Goal: Information Seeking & Learning: Learn about a topic

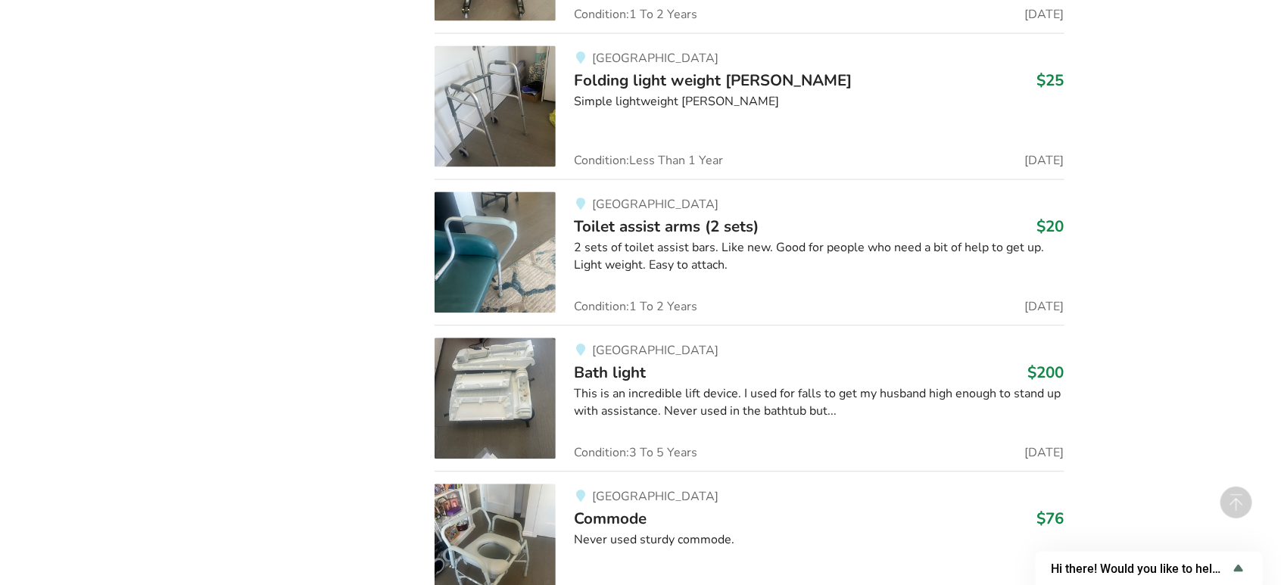
scroll to position [4376, 0]
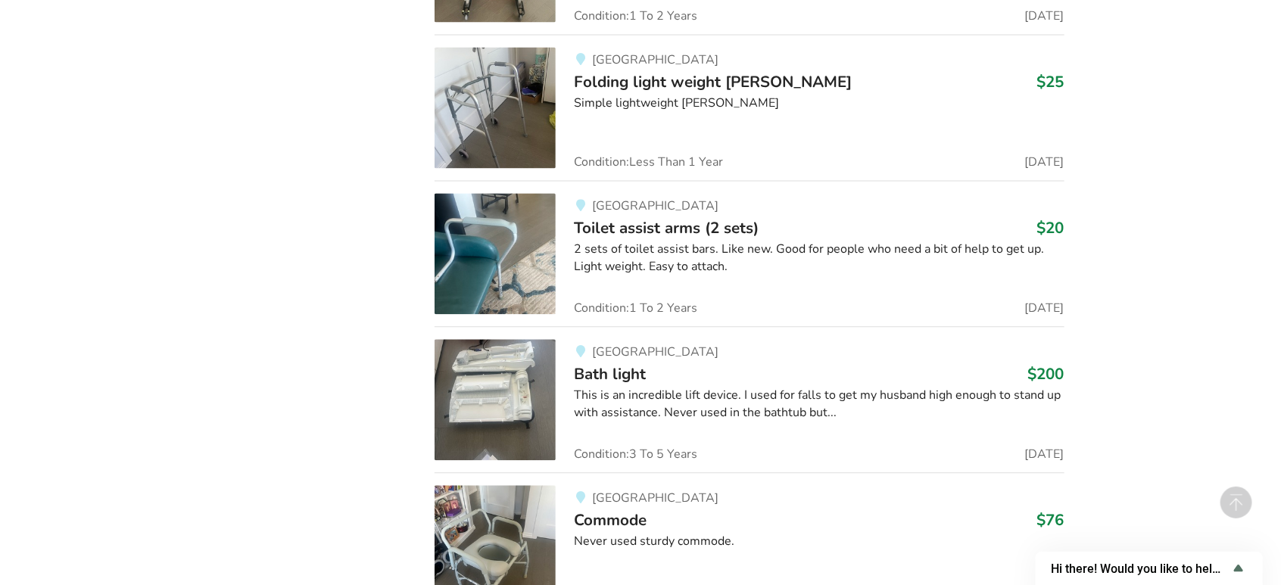
click at [637, 400] on div "This is an incredible lift device. I used for falls to get my husband high enou…" at bounding box center [819, 404] width 490 height 35
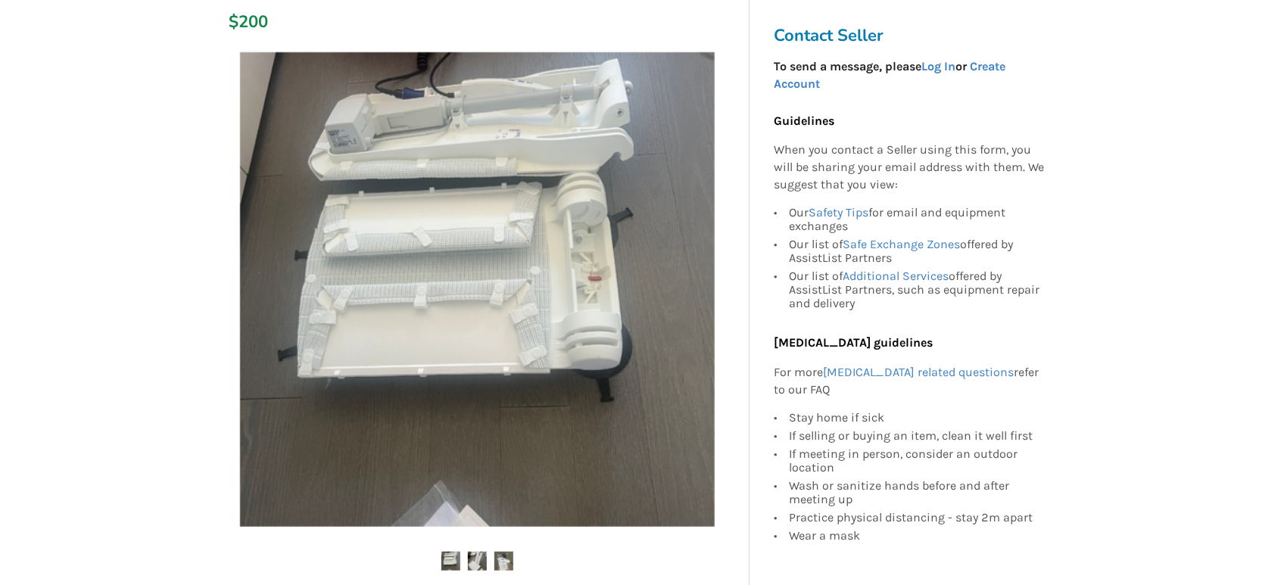
scroll to position [336, 0]
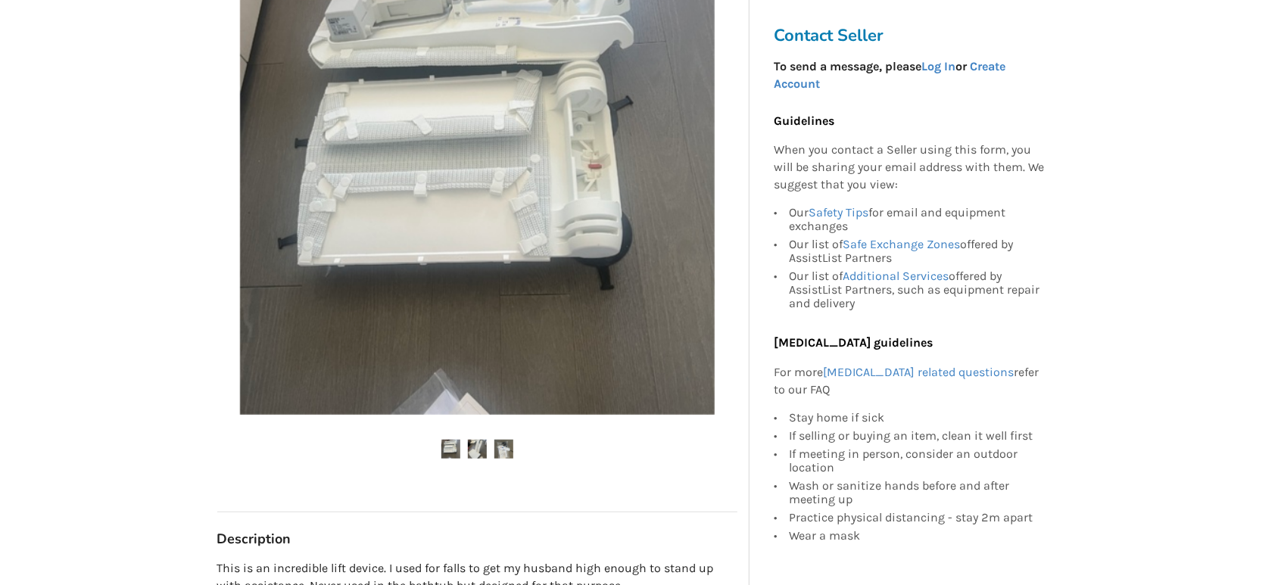
click at [483, 452] on img at bounding box center [477, 449] width 19 height 19
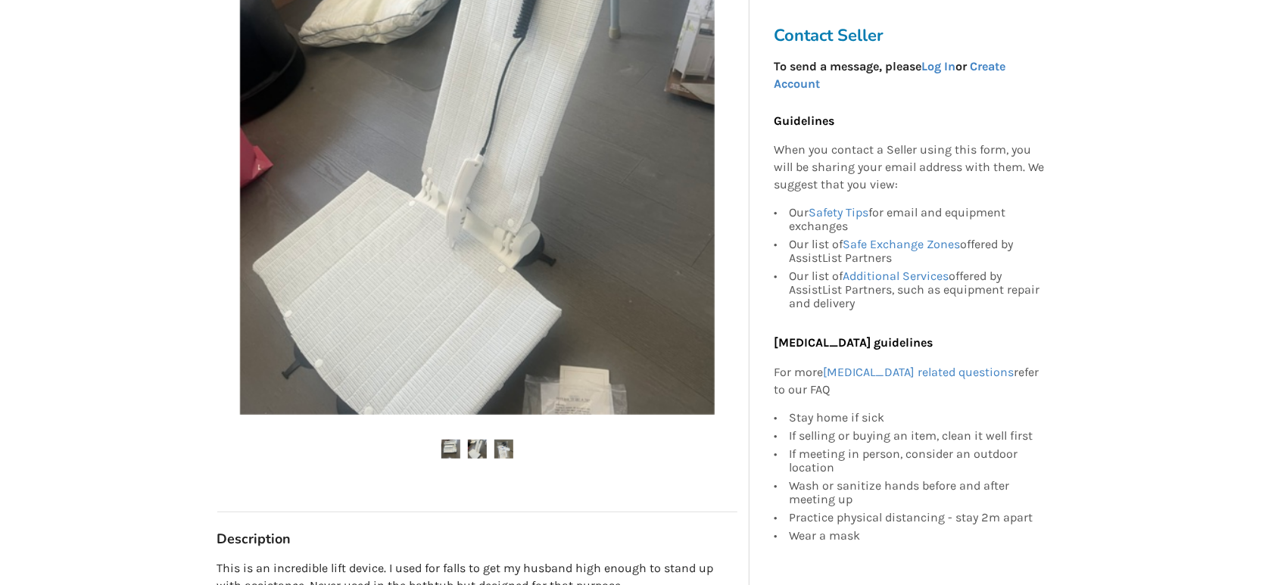
click at [513, 453] on ul at bounding box center [477, 450] width 520 height 20
click at [469, 450] on img at bounding box center [477, 449] width 19 height 19
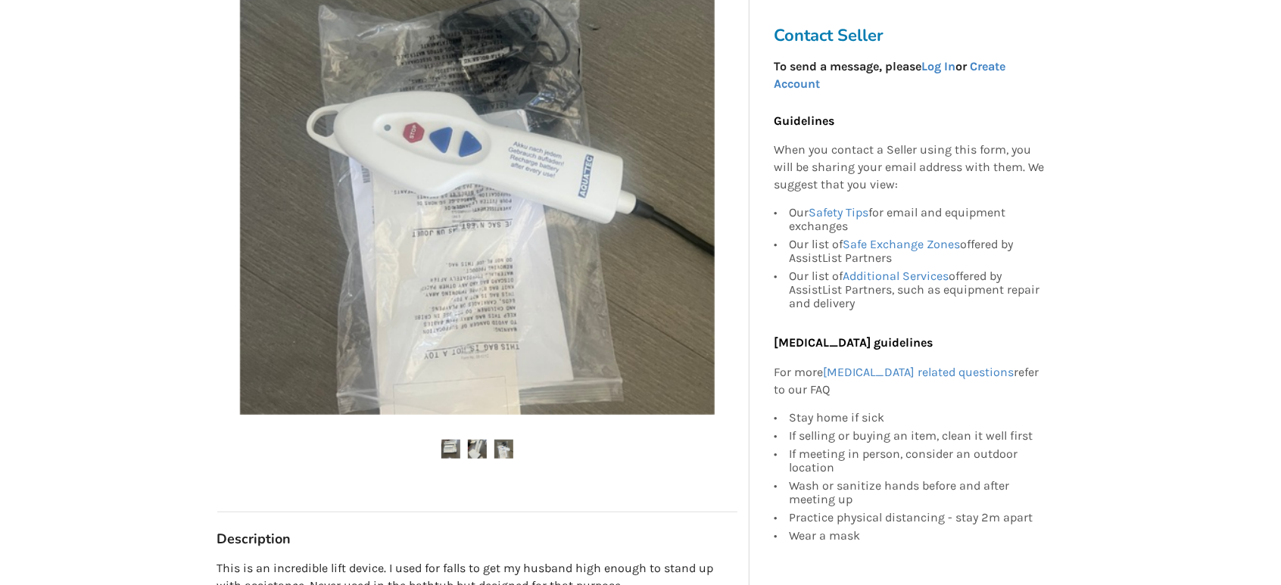
click at [509, 456] on img at bounding box center [503, 449] width 19 height 19
click at [494, 447] on img at bounding box center [503, 449] width 19 height 19
click at [505, 447] on img at bounding box center [503, 449] width 19 height 19
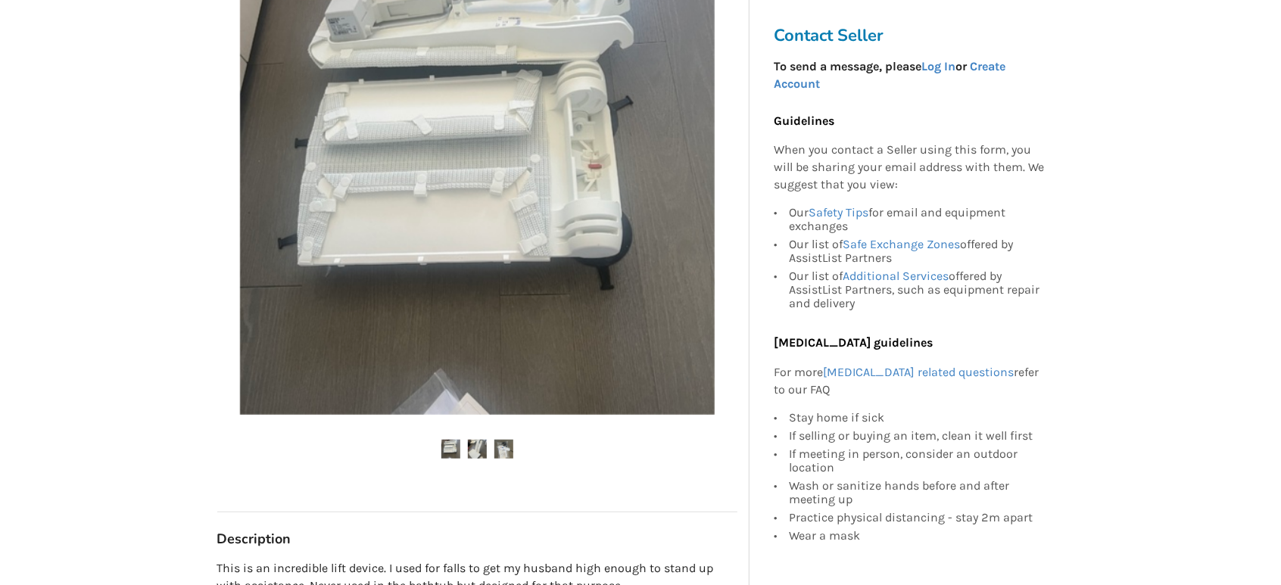
click at [460, 450] on ul at bounding box center [477, 450] width 520 height 20
click at [446, 452] on img at bounding box center [450, 449] width 19 height 19
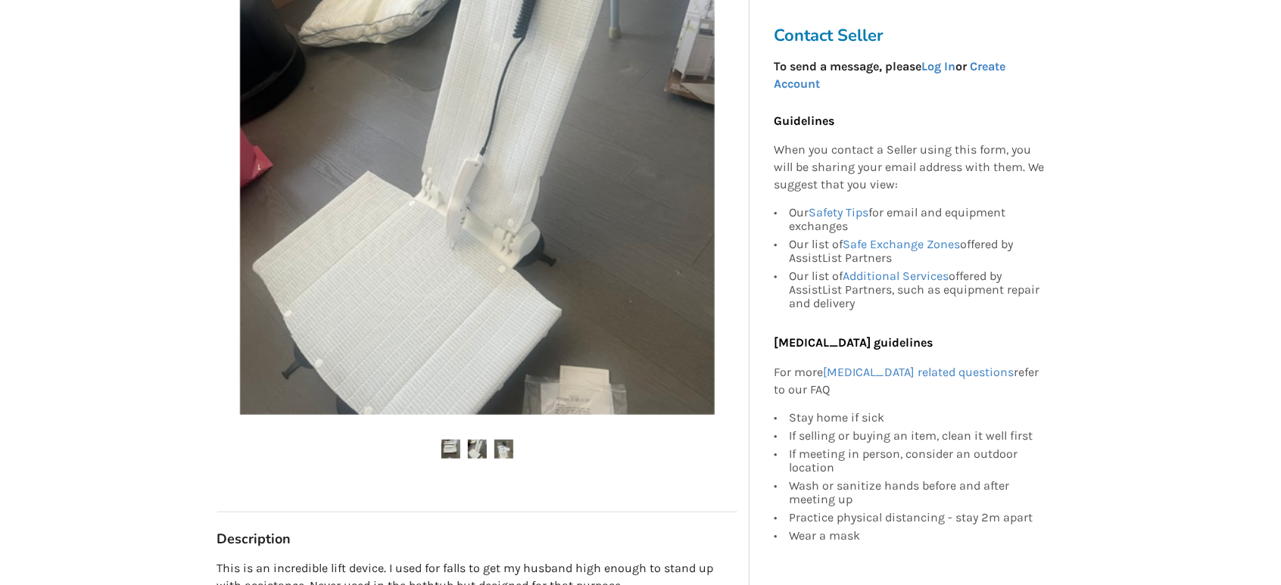
click at [475, 453] on img at bounding box center [477, 449] width 19 height 19
click at [498, 454] on img at bounding box center [503, 449] width 19 height 19
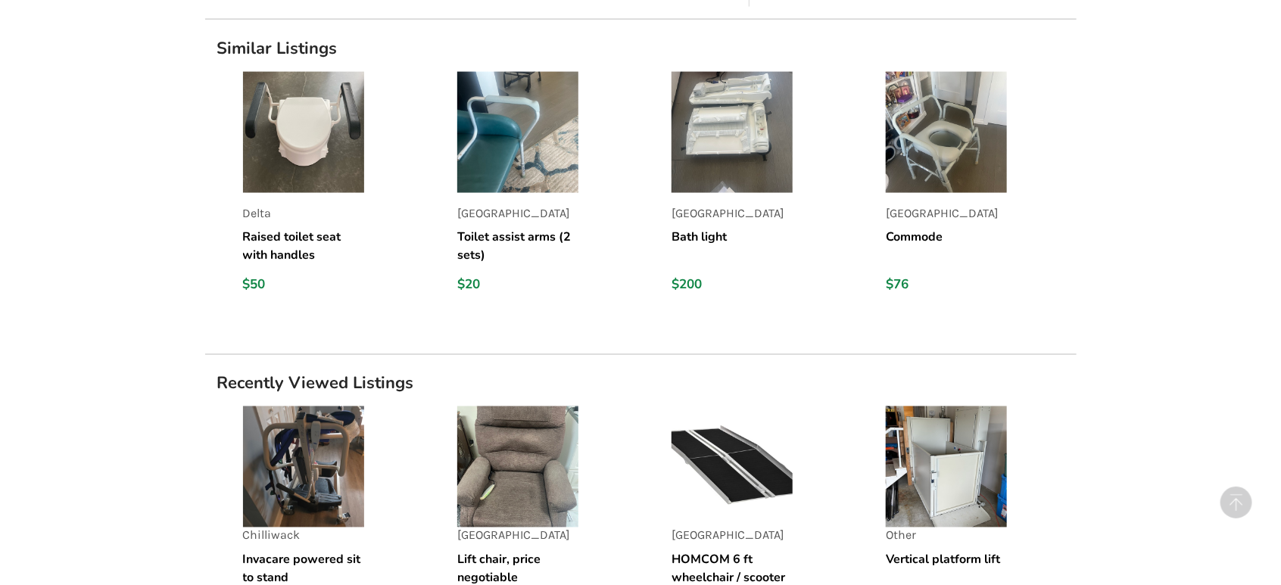
scroll to position [1233, 0]
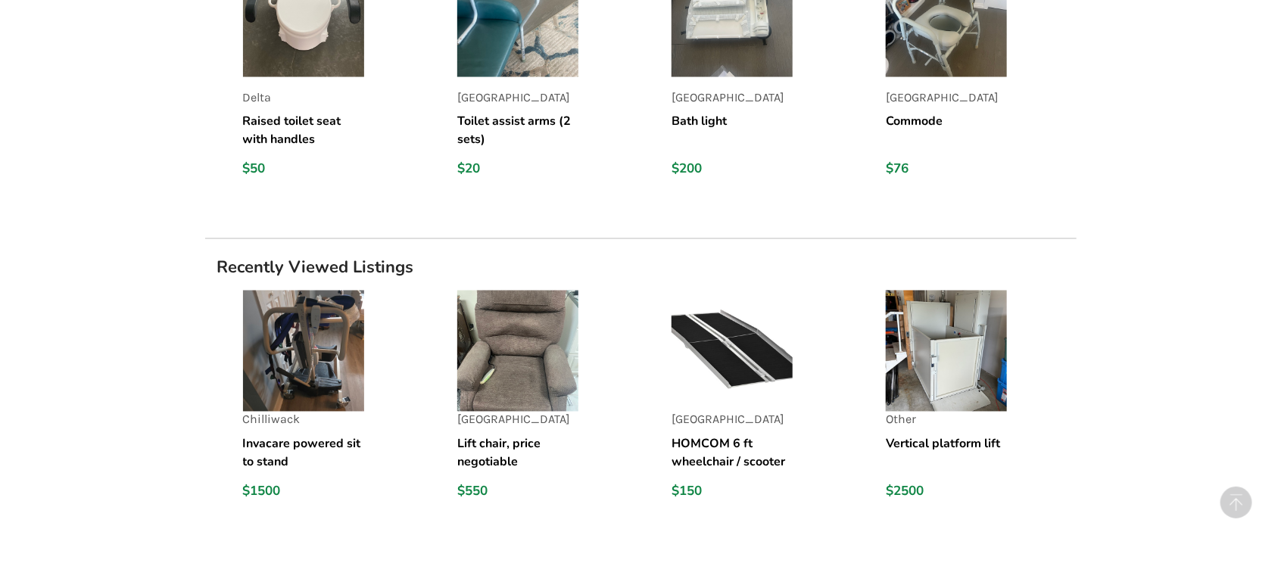
click at [536, 398] on img at bounding box center [517, 351] width 121 height 121
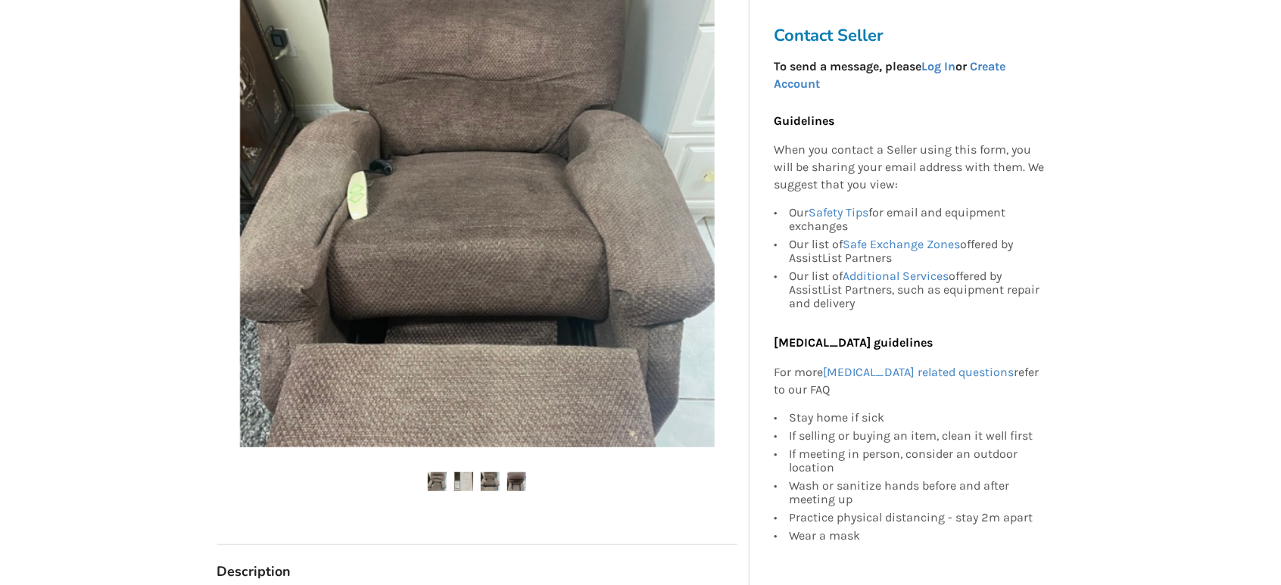
scroll to position [336, 0]
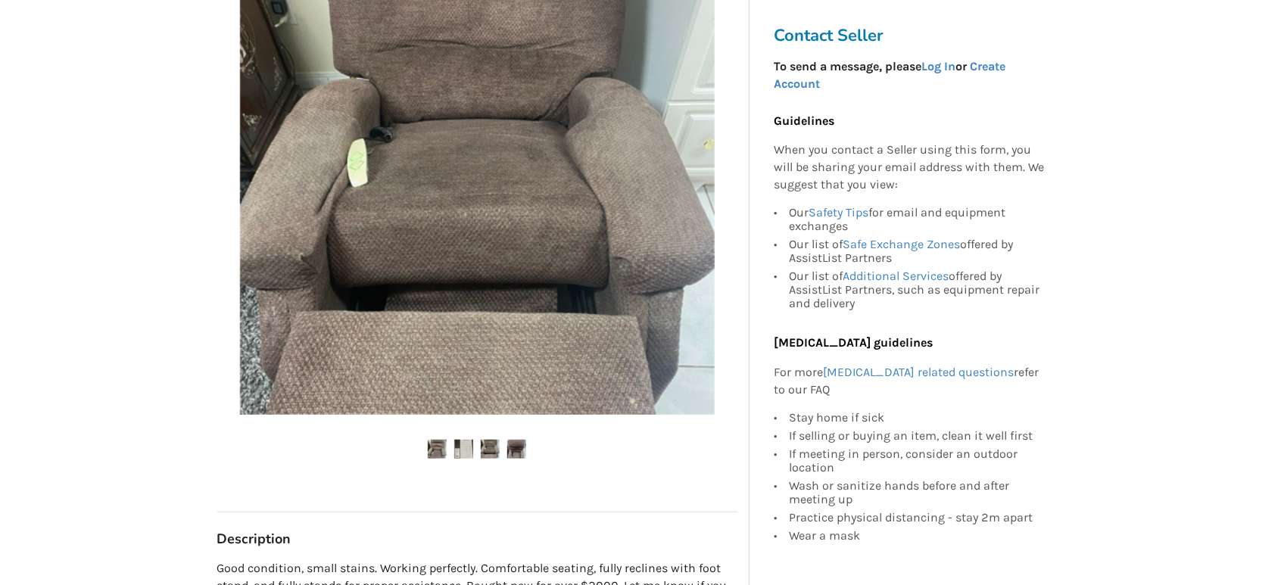
click at [514, 451] on img at bounding box center [516, 449] width 19 height 19
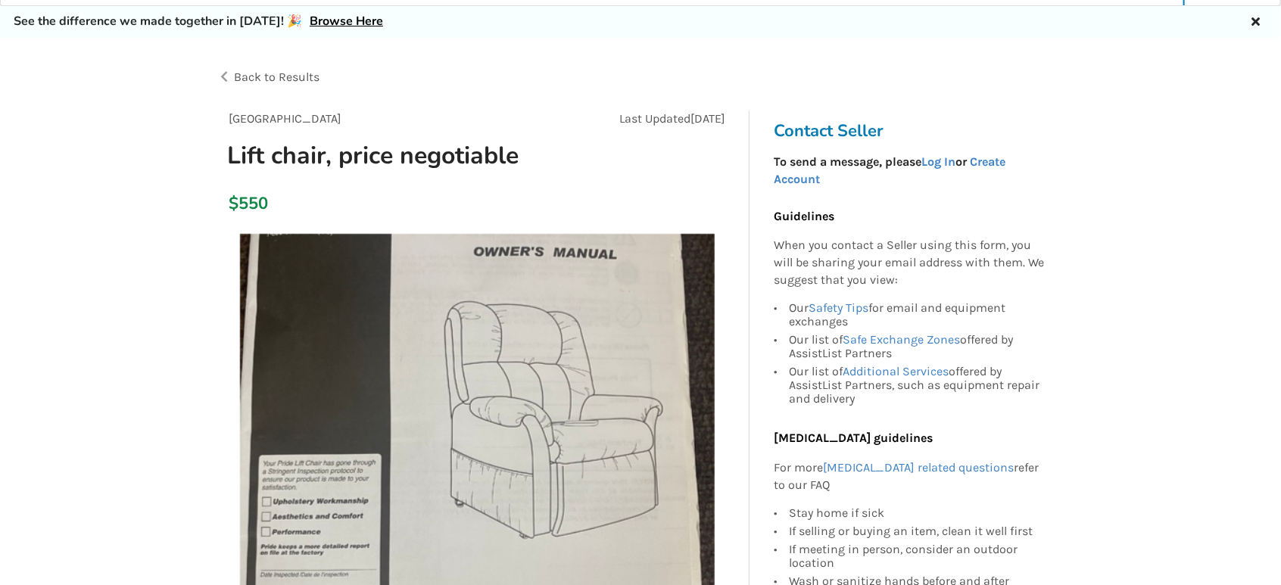
scroll to position [0, 0]
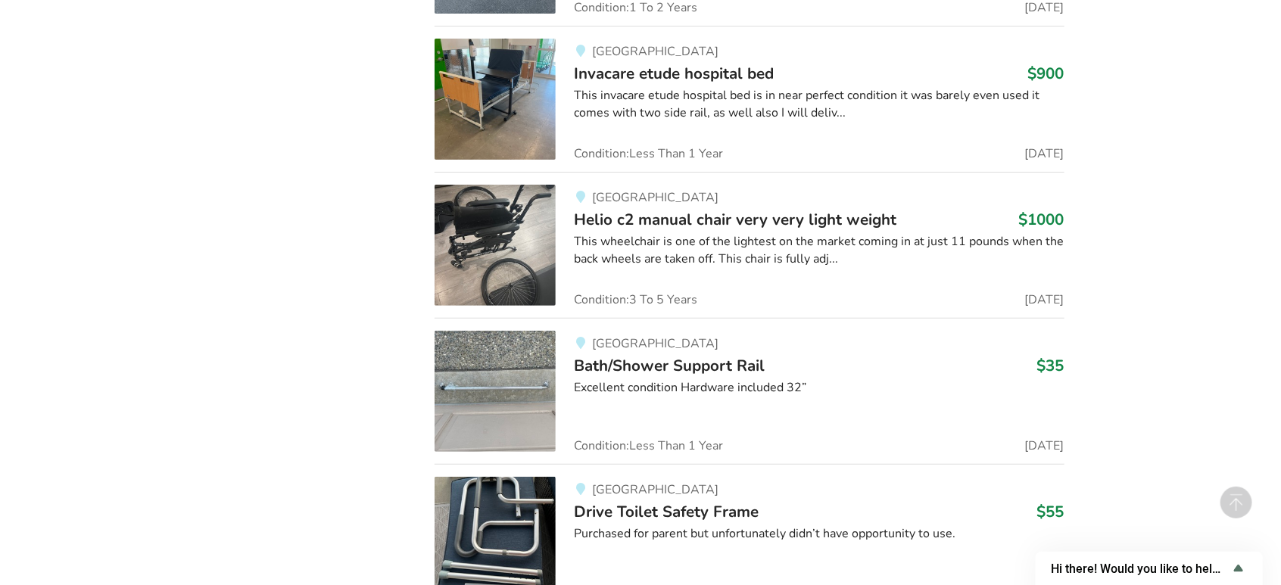
scroll to position [5885, 0]
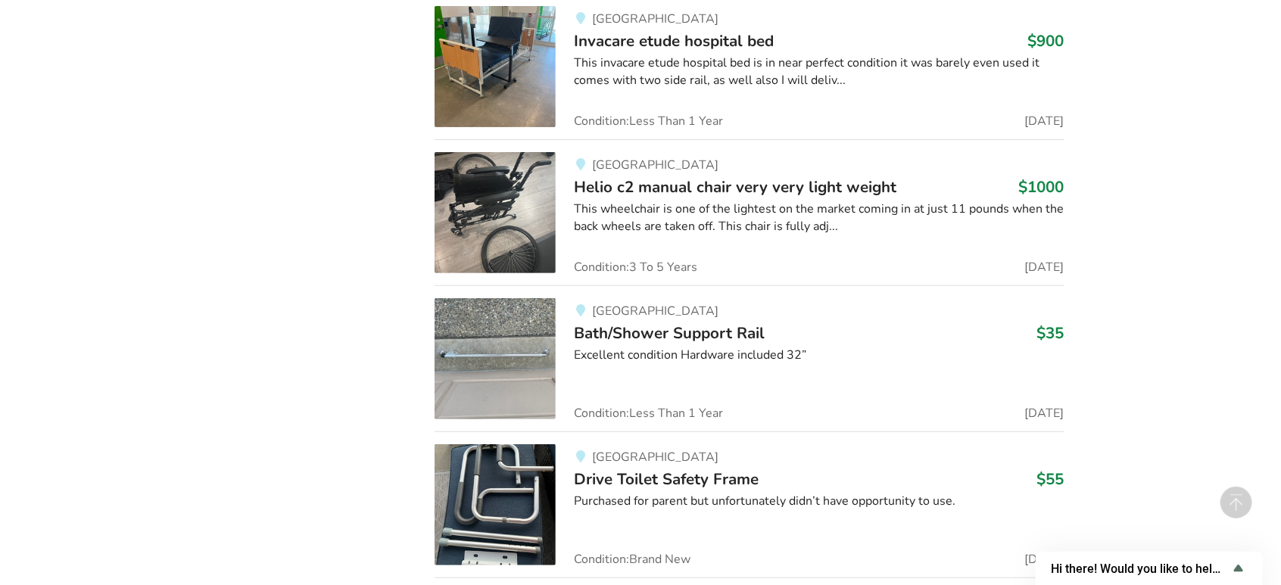
click at [721, 328] on span "Bath/Shower Support Rail" at bounding box center [669, 332] width 191 height 21
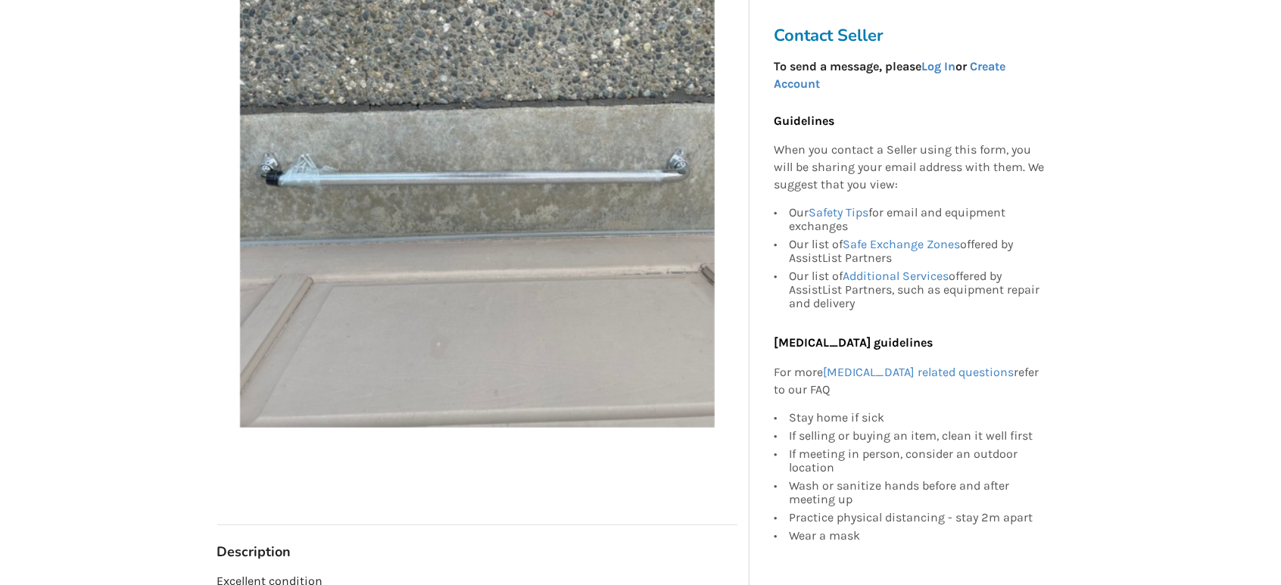
scroll to position [224, 0]
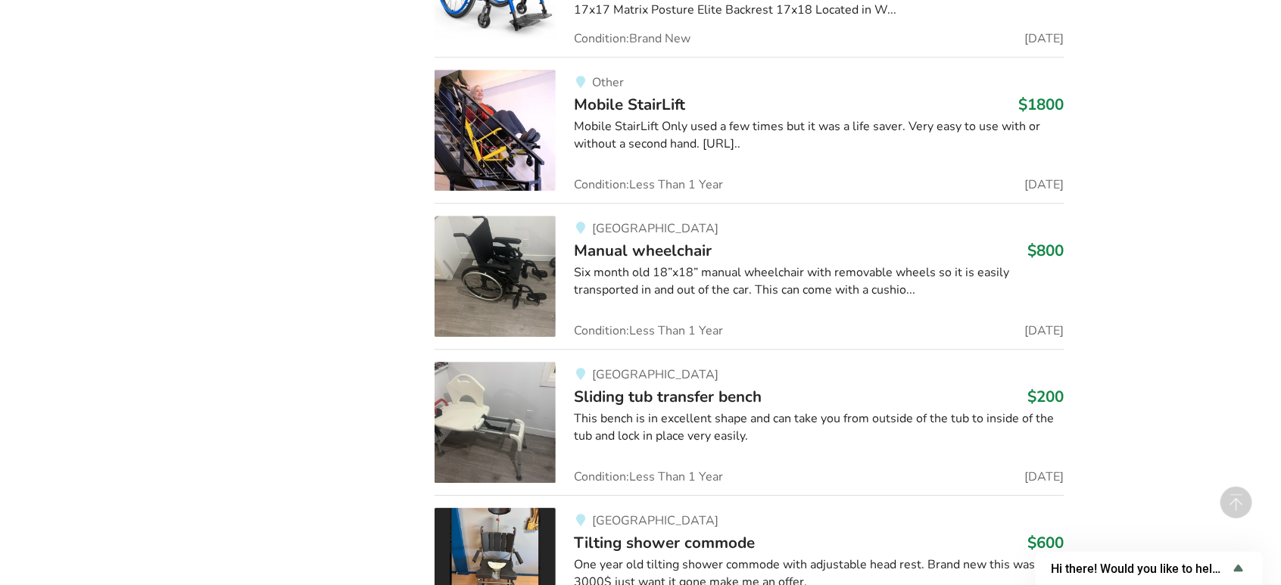
scroll to position [10678, 0]
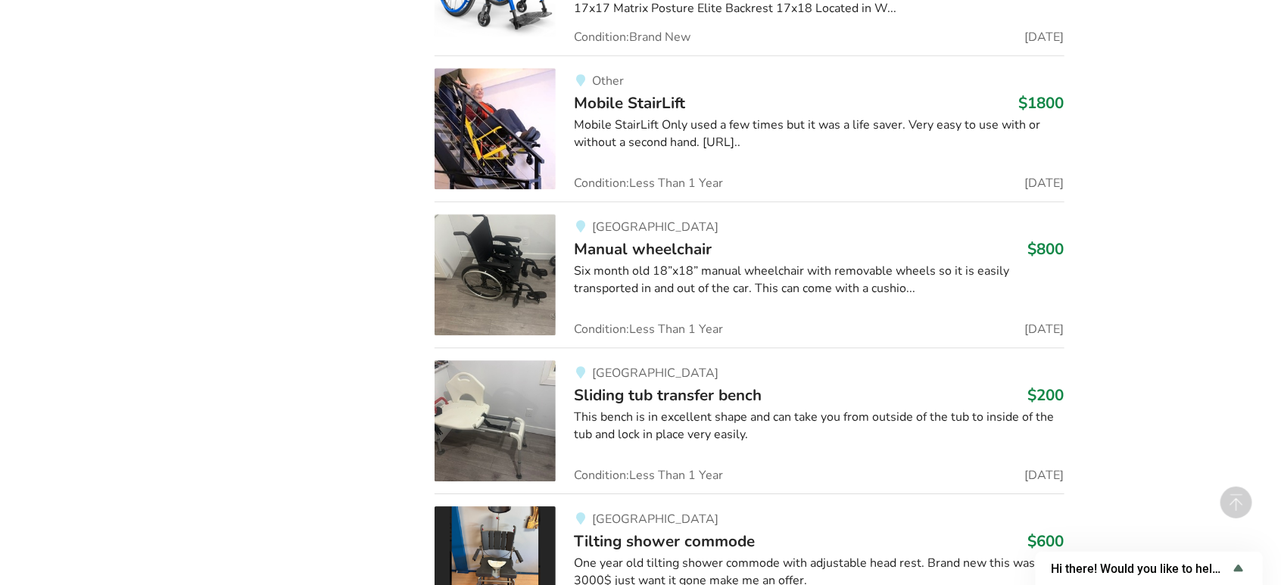
click at [645, 390] on span "Sliding tub transfer bench" at bounding box center [668, 395] width 188 height 21
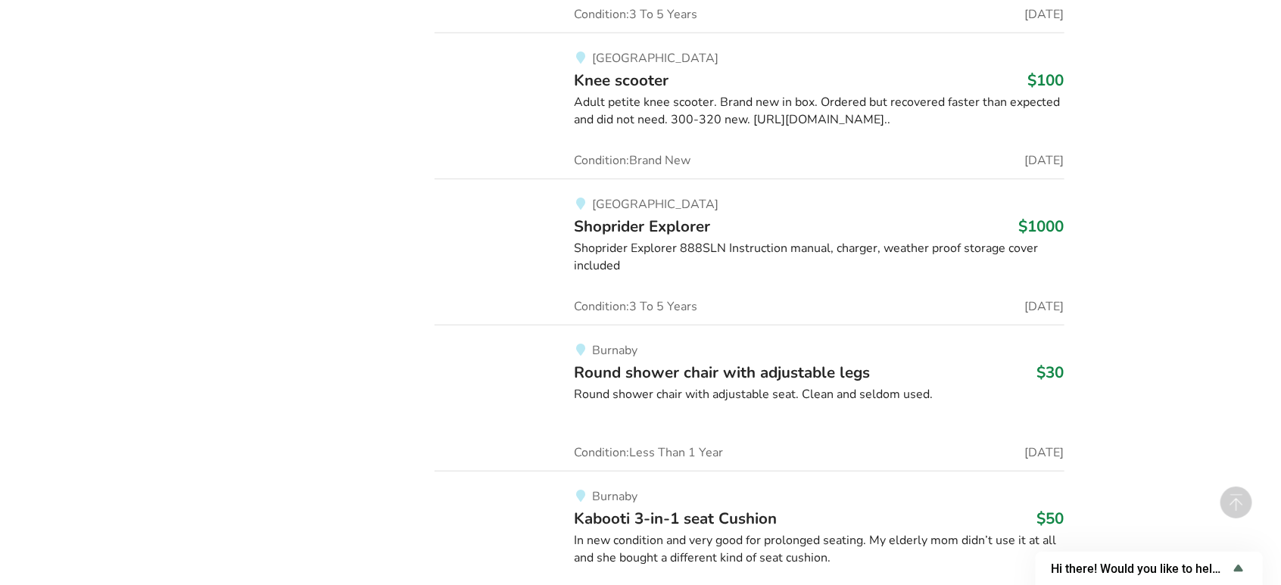
scroll to position [109934, 0]
